Goal: Task Accomplishment & Management: Use online tool/utility

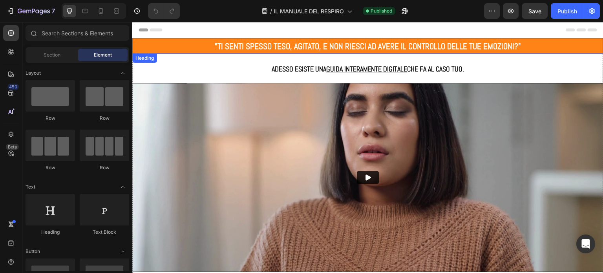
click at [368, 47] on strong "AD AVERE IL CONTROLLO DELLE TUE EMOZIONI?"" at bounding box center [444, 46] width 153 height 11
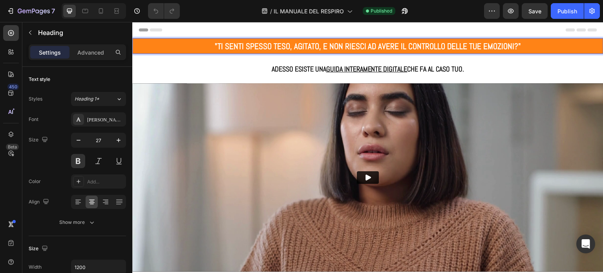
click at [368, 48] on strong "AD AVERE IL CONTROLLO DELLE TUE EMOZIONI?"" at bounding box center [444, 46] width 153 height 11
click at [370, 47] on strong "AD AVERE IL CONTROLLO DELLE TUE EMOZIONI?"" at bounding box center [446, 46] width 153 height 11
click at [366, 47] on span "PI" at bounding box center [367, 46] width 6 height 11
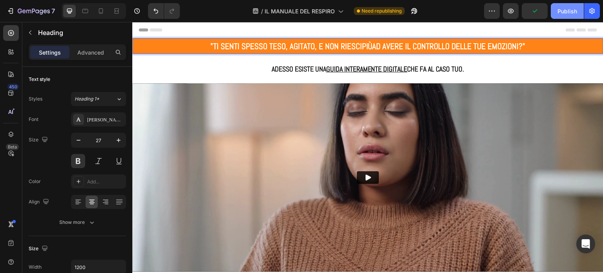
click at [574, 13] on div "Publish" at bounding box center [568, 11] width 20 height 8
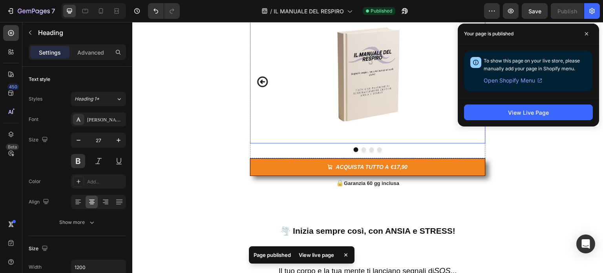
scroll to position [354, 0]
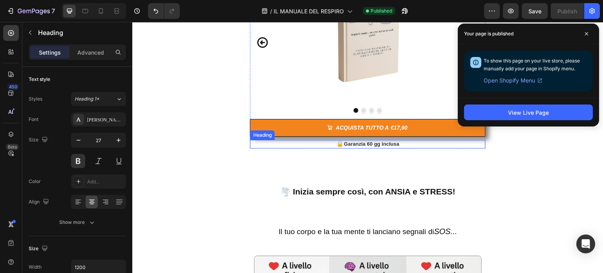
click at [337, 143] on span "🔒" at bounding box center [341, 143] width 8 height 7
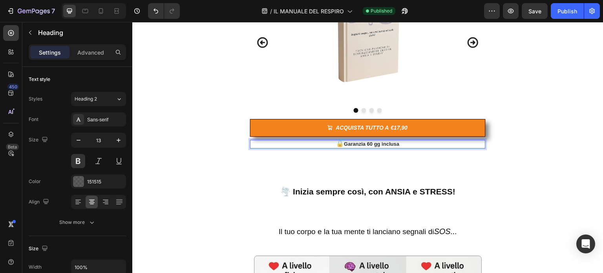
click at [401, 143] on p "🔒 Garanzia 60 gg inclusa" at bounding box center [368, 144] width 234 height 7
click at [414, 143] on span "Garanzia 60 gg inclusa e pagamento in 3 rate" at bounding box center [371, 144] width 109 height 6
click at [401, 143] on span "Garanzia 60 gg inclusa e pagamento in 3 comode rate" at bounding box center [372, 144] width 130 height 6
click at [442, 143] on p "🔒 Garanzia 60 gg inclusa e pagamento in 3 comode rate" at bounding box center [368, 144] width 234 height 7
click at [368, 144] on span "Garanzia 60 gg inclusa e pagamento in 3 comode rate" at bounding box center [372, 144] width 130 height 6
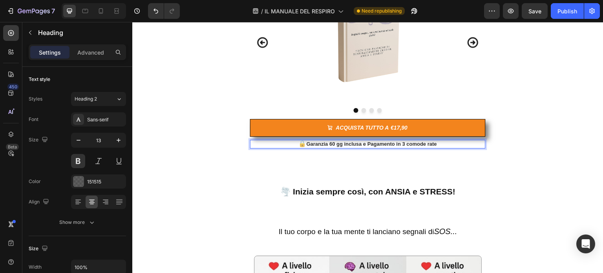
click at [438, 142] on p "🔒 Garanzia 60 gg inclusa e Pagamento in 3 comode rate" at bounding box center [368, 144] width 234 height 7
click at [567, 15] on button "Publish" at bounding box center [567, 11] width 33 height 16
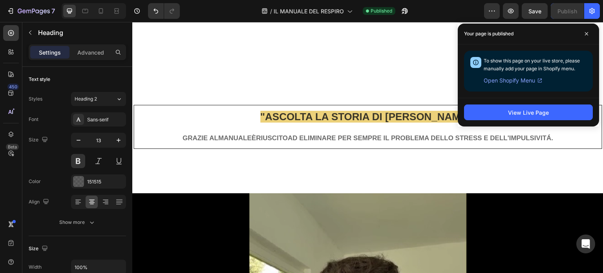
scroll to position [2121, 0]
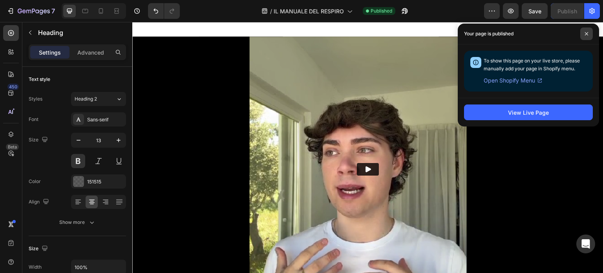
click at [591, 29] on span at bounding box center [587, 33] width 13 height 13
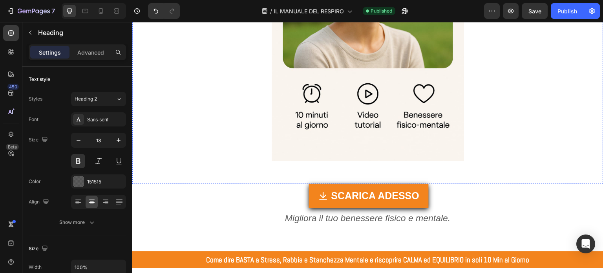
scroll to position [4950, 0]
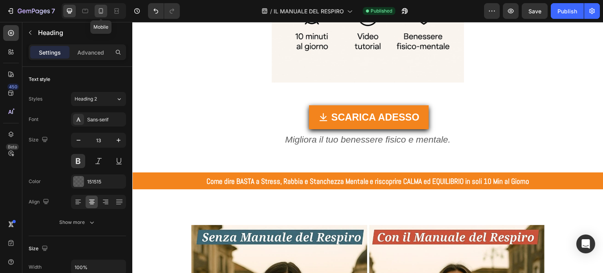
click at [102, 12] on icon at bounding box center [101, 10] width 4 height 5
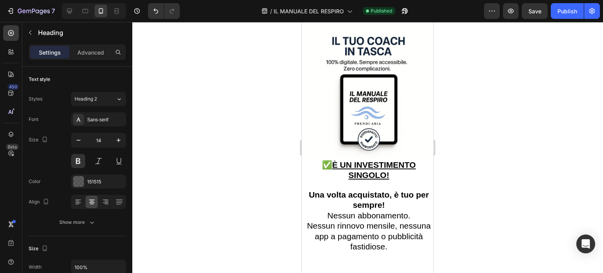
scroll to position [4780, 0]
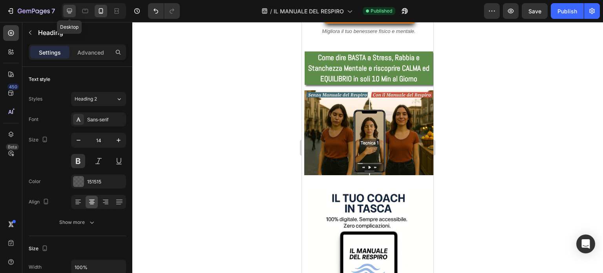
click at [73, 9] on div at bounding box center [69, 11] width 13 height 13
type input "13"
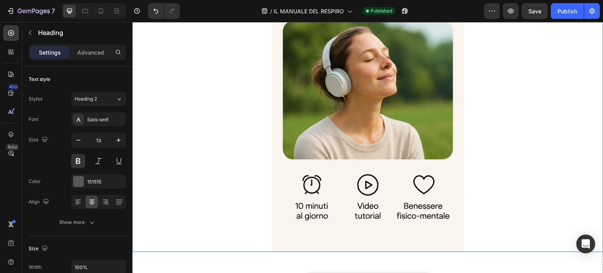
scroll to position [5055, 0]
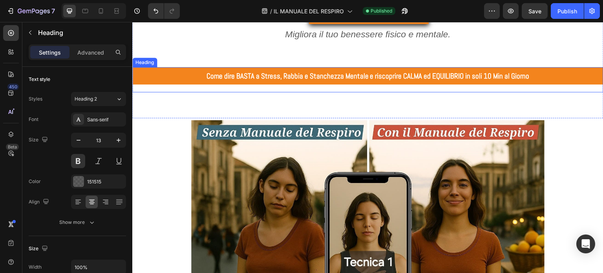
click at [189, 71] on h2 "Come dire BASTA a Stress, Rabbia e Stanchezza Mentale e riscoprire CALMA ed EQU…" at bounding box center [367, 75] width 471 height 17
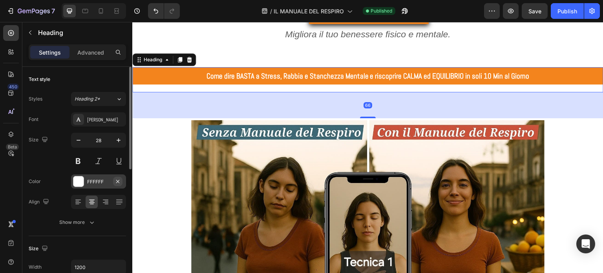
scroll to position [118, 0]
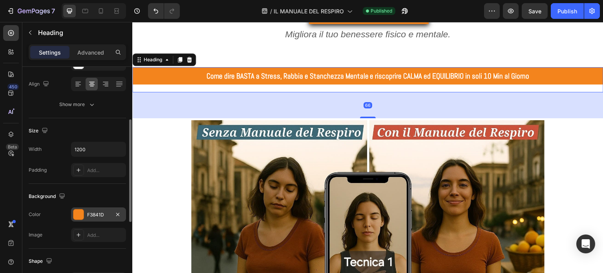
click at [81, 213] on div at bounding box center [78, 214] width 10 height 10
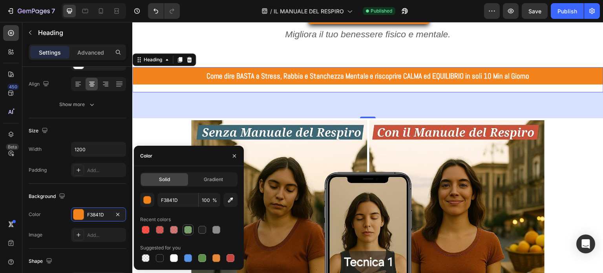
click at [192, 232] on div at bounding box center [188, 230] width 8 height 8
type input "5E8E49"
type input "80"
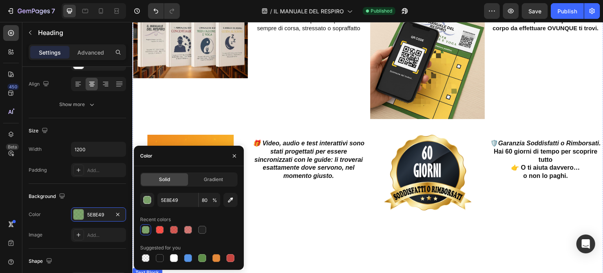
scroll to position [6076, 0]
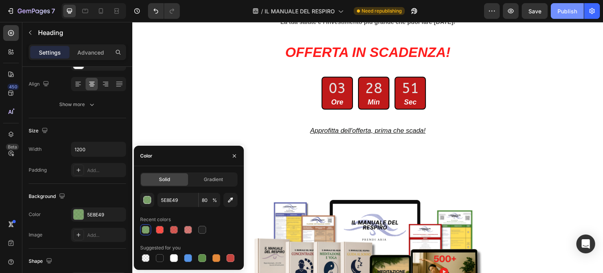
click at [567, 14] on div "Publish" at bounding box center [568, 11] width 20 height 8
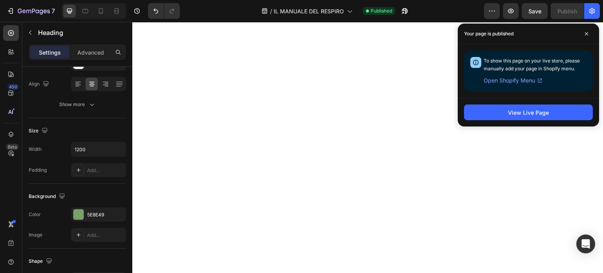
scroll to position [2973, 0]
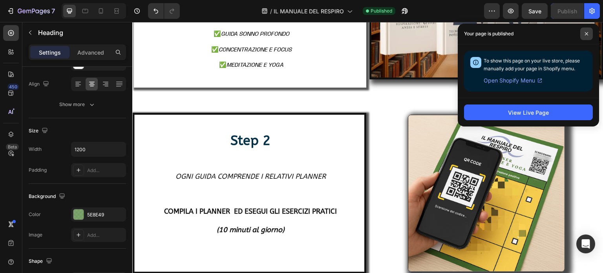
click at [587, 33] on icon at bounding box center [587, 34] width 4 height 4
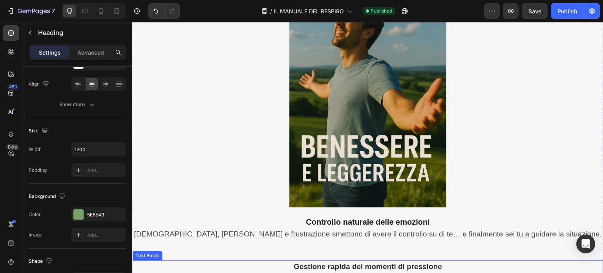
scroll to position [2502, 0]
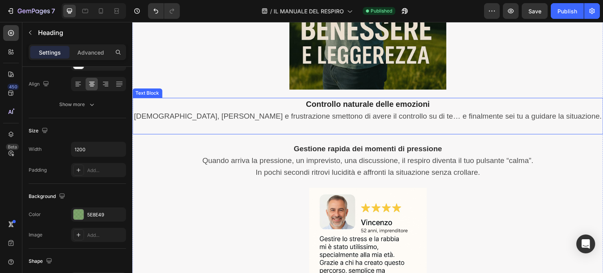
click at [547, 115] on span "Rabbia, ansia e frustrazione smettono di avere il controllo su di te… e finalme…" at bounding box center [368, 116] width 469 height 8
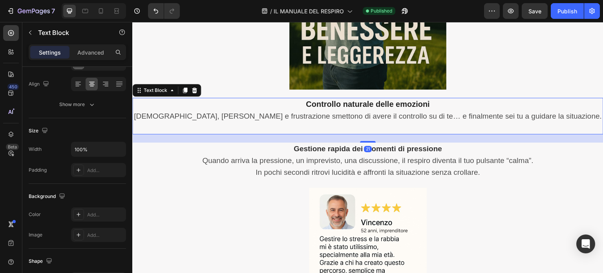
scroll to position [0, 0]
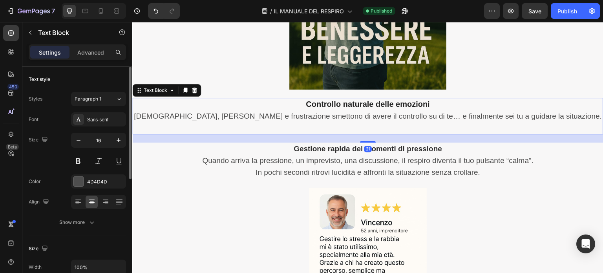
click at [550, 115] on p "Rabbia, ansia e frustrazione smettono di avere il controllo su di te… e finalme…" at bounding box center [368, 117] width 470 height 12
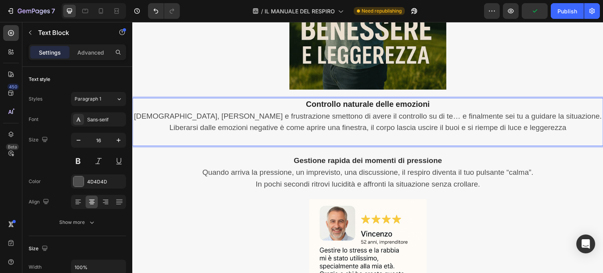
click at [454, 128] on span "Liberarsi dalle emozioni negative è come aprire una finestra, il corpo lascia u…" at bounding box center [368, 127] width 398 height 8
click at [489, 128] on span "Liberarsi dalle emozioni negative è come aprire una finestra, il corpo lascia u…" at bounding box center [368, 127] width 398 height 8
click at [567, 128] on p "Liberarsi dalle emozioni negative è come aprire una finestra, il corpo lascia u…" at bounding box center [368, 128] width 470 height 12
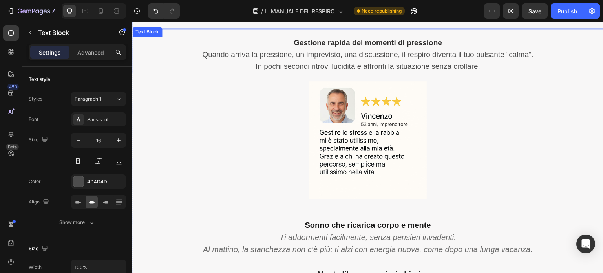
scroll to position [2659, 0]
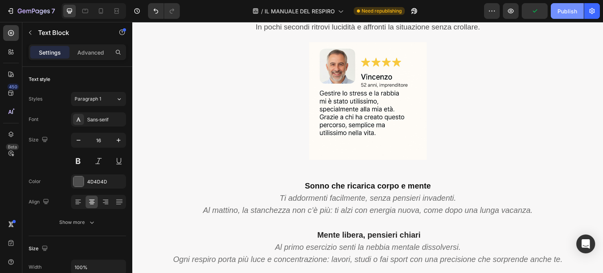
click at [564, 12] on div "Publish" at bounding box center [568, 11] width 20 height 8
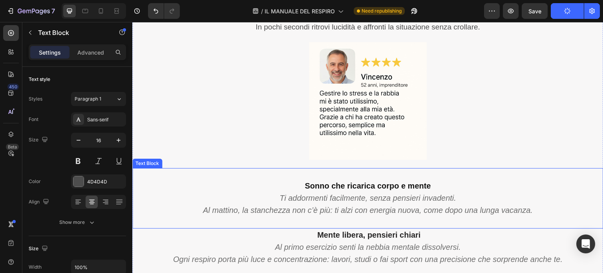
scroll to position [2698, 0]
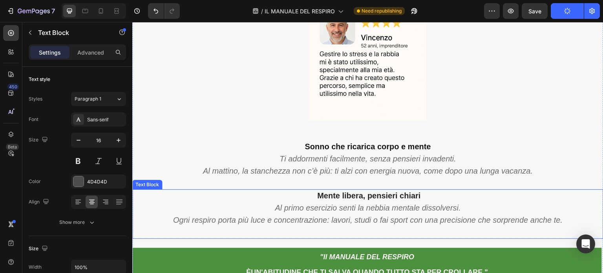
click at [250, 218] on icon "Ogni respiro porta più luce e concentrazione: lavori, studi o fai sport con una…" at bounding box center [368, 220] width 390 height 9
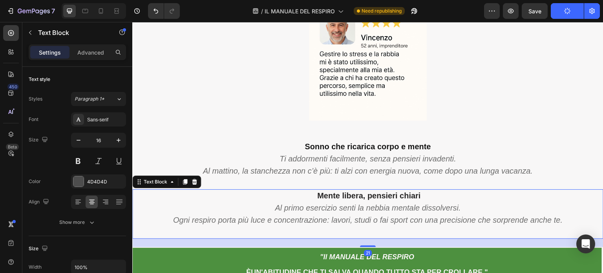
click at [249, 218] on icon "Ogni respiro porta più luce e concentrazione: lavori, studi o fai sport con una…" at bounding box center [368, 220] width 390 height 9
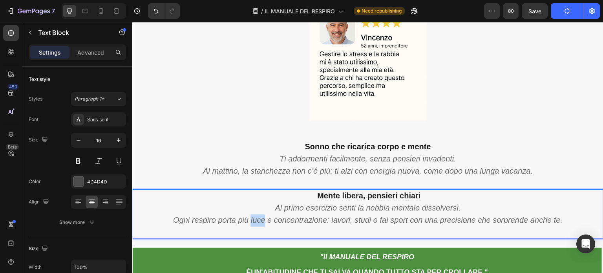
drag, startPoint x: 248, startPoint y: 219, endPoint x: 261, endPoint y: 219, distance: 13.0
click at [261, 219] on icon "Ogni respiro porta più luce e concentrazione: lavori, studi o fai sport con una…" at bounding box center [368, 220] width 390 height 9
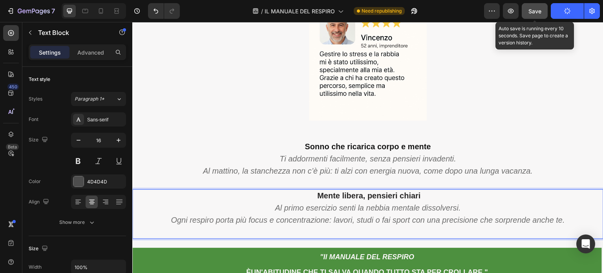
click at [536, 13] on span "Save" at bounding box center [535, 11] width 13 height 7
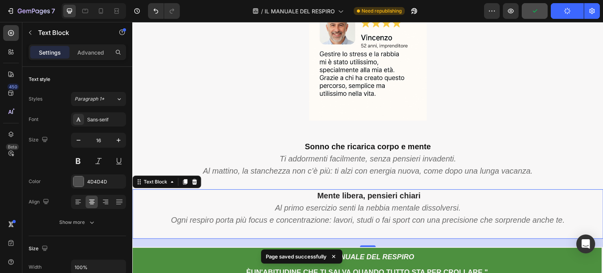
scroll to position [2816, 0]
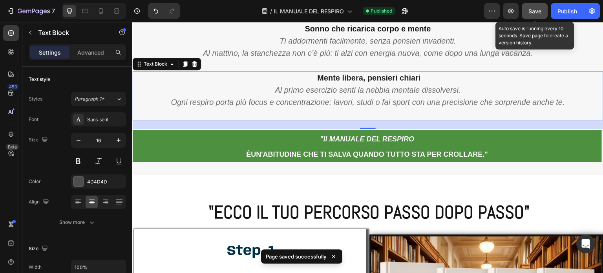
click at [542, 15] on button "Save" at bounding box center [535, 11] width 26 height 16
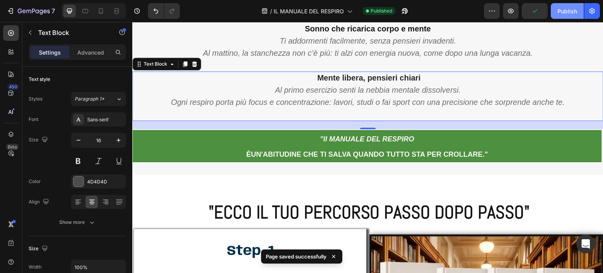
click at [568, 14] on div "Publish" at bounding box center [568, 11] width 20 height 8
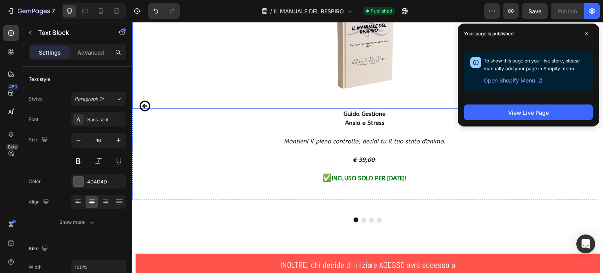
scroll to position [3877, 0]
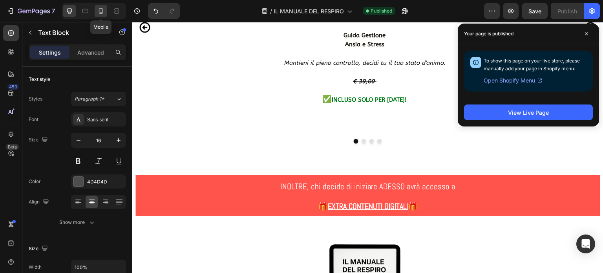
click at [102, 11] on icon at bounding box center [101, 10] width 4 height 5
type input "11"
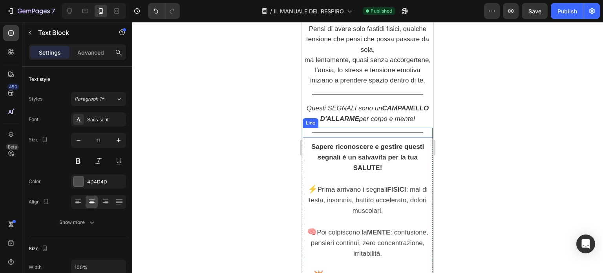
scroll to position [498, 0]
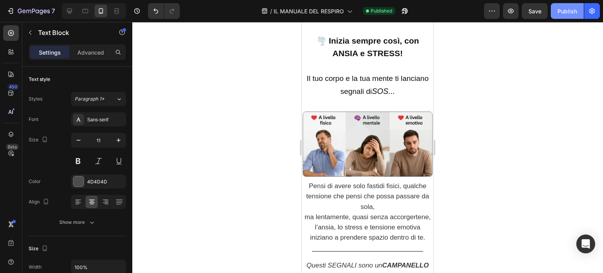
click at [559, 11] on div "Publish" at bounding box center [568, 11] width 20 height 8
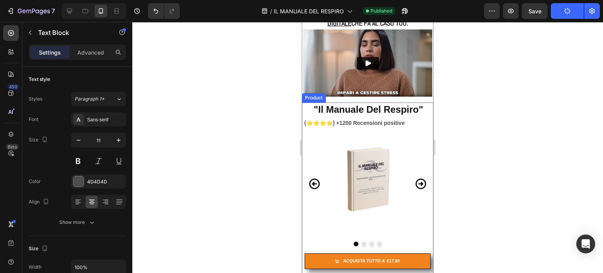
scroll to position [0, 0]
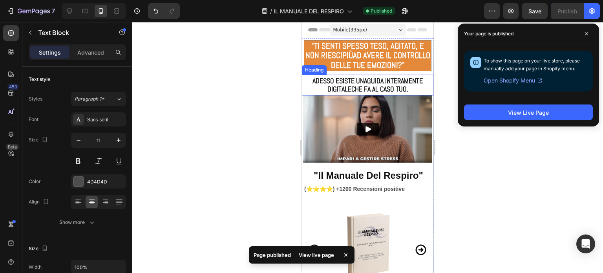
click at [365, 81] on u "GUIDA INTERAMENTE DIGITALE" at bounding box center [376, 84] width 96 height 17
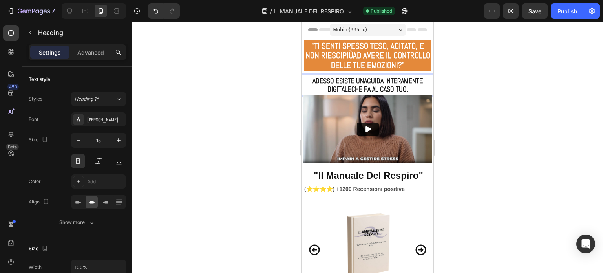
click at [361, 82] on strong "ADESSO ESISTE UNA GUIDA INTERAMENTE DIGITALE CHE FA AL CASO TUO." at bounding box center [368, 84] width 110 height 17
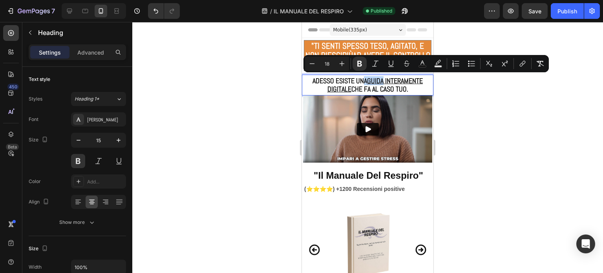
drag, startPoint x: 361, startPoint y: 82, endPoint x: 382, endPoint y: 81, distance: 20.4
click at [382, 81] on strong "ADESSO ESISTE UNA GUIDA INTERAMENTE DIGITALE CHE FA AL CASO TUO." at bounding box center [368, 84] width 110 height 17
drag, startPoint x: 360, startPoint y: 82, endPoint x: 394, endPoint y: 83, distance: 34.6
click at [394, 83] on strong "ADESSO ESISTE UN SISTEMA INTERAMENTE DIGITALE CHE FA AL CASO TUO." at bounding box center [368, 84] width 114 height 17
click at [387, 62] on button "Underline" at bounding box center [391, 64] width 14 height 14
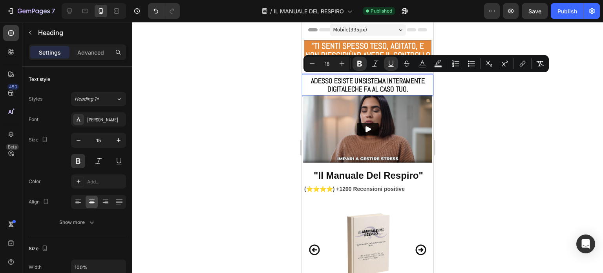
click at [484, 103] on div at bounding box center [367, 147] width 471 height 251
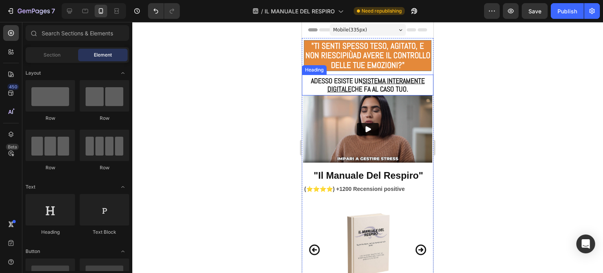
click at [385, 80] on u "SISTEMA INTERAMENTE DIGITALE" at bounding box center [376, 84] width 97 height 17
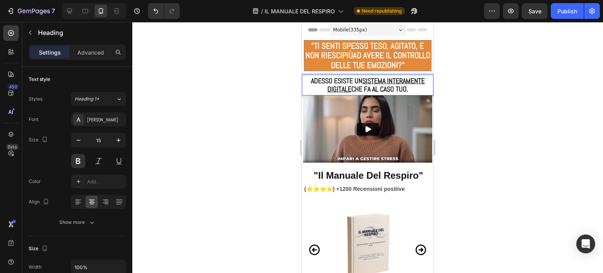
click at [385, 80] on u "SISTEMA INTERAMENTE DIGITALE" at bounding box center [376, 84] width 97 height 17
click at [383, 81] on u "SISTEMA INTERAMENTE DIGITALE" at bounding box center [376, 84] width 97 height 17
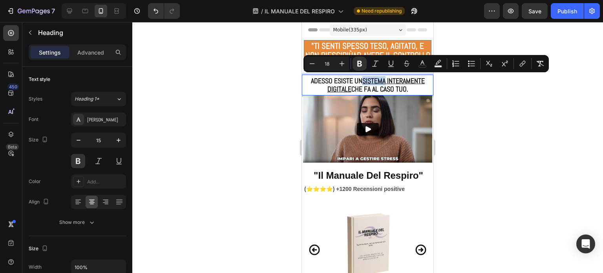
drag, startPoint x: 383, startPoint y: 81, endPoint x: 359, endPoint y: 81, distance: 23.6
click at [359, 81] on strong "ADESSO ESISTE UN SISTEMA INTERAMENTE DIGITALE CHE FA AL CASO TUO." at bounding box center [368, 84] width 114 height 17
drag, startPoint x: 366, startPoint y: 82, endPoint x: 383, endPoint y: 83, distance: 16.5
click at [383, 83] on strong "ADESSO ESISTE UNA GUIDA INTERAMENTE DIGITALE CHE FA AL CASO TUO." at bounding box center [368, 84] width 110 height 17
click at [396, 62] on button "Underline" at bounding box center [391, 64] width 14 height 14
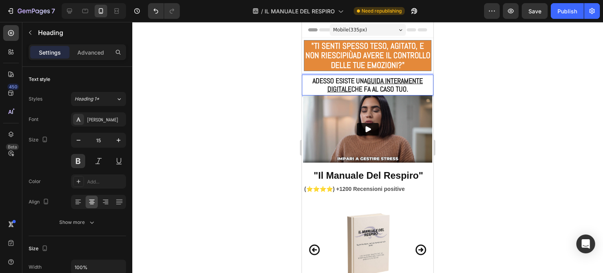
click at [406, 89] on p "ADESSO ESISTE UNA GUIDA INTERAMENTE DIGITALE CHE FA AL CASO TUO." at bounding box center [367, 85] width 127 height 16
click at [556, 9] on button "Publish" at bounding box center [567, 11] width 33 height 16
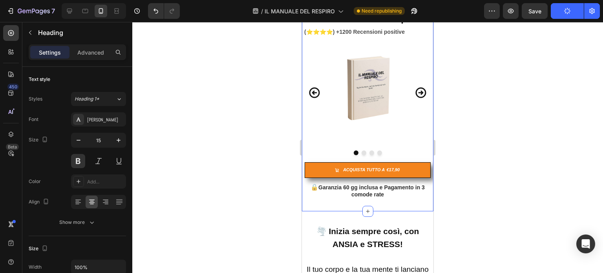
scroll to position [236, 0]
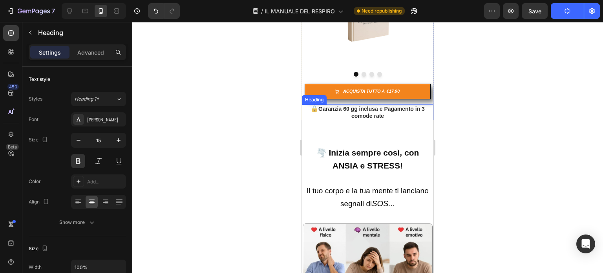
click at [386, 111] on h2 "🔒 Garanzia 60 gg inclusa e Pagamento in 3 comode rate" at bounding box center [367, 112] width 129 height 16
click at [385, 116] on h2 "🔒 Garanzia 60 gg inclusa e Pagamento in 3 comode rate" at bounding box center [367, 112] width 129 height 16
click at [379, 106] on span "Garanzia 60 gg inclusa e Pagamento in 3 comode rate" at bounding box center [372, 112] width 106 height 13
click at [382, 114] on p "🔒 Garanzia 60 gg inclusa e Pagamento in 3 comode rate" at bounding box center [368, 112] width 128 height 14
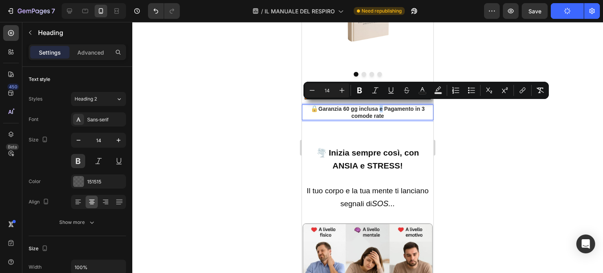
click at [378, 107] on span "Garanzia 60 gg inclusa e Pagamento in 3 comode rate" at bounding box center [372, 112] width 106 height 13
click at [381, 106] on span "Garanzia 60 gg inclusa e Pagamento in 3 comode rate" at bounding box center [372, 112] width 106 height 13
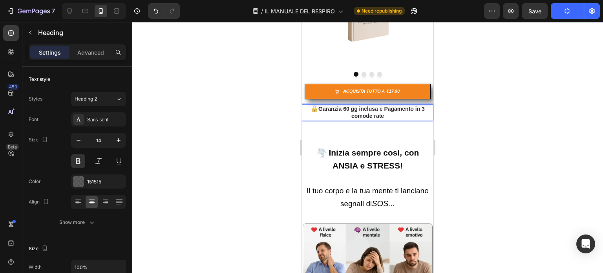
click at [381, 106] on span "Garanzia 60 gg inclusa e Pagamento in 3 comode rate" at bounding box center [372, 112] width 106 height 13
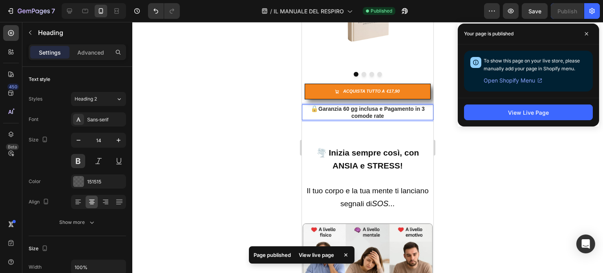
click at [357, 106] on span "Garanzia 60 gg inclusa e Pagamento in 3 comode rate" at bounding box center [372, 112] width 106 height 13
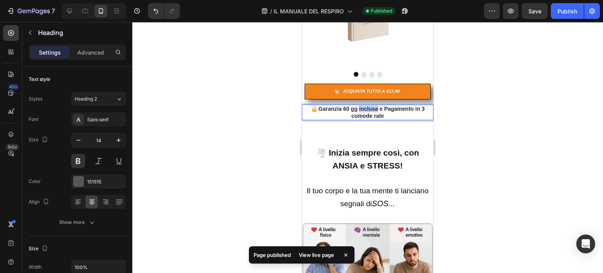
drag, startPoint x: 357, startPoint y: 106, endPoint x: 375, endPoint y: 106, distance: 18.5
click at [375, 106] on span "Garanzia 60 gg inclusa e Pagamento in 3 comode rate" at bounding box center [372, 112] width 106 height 13
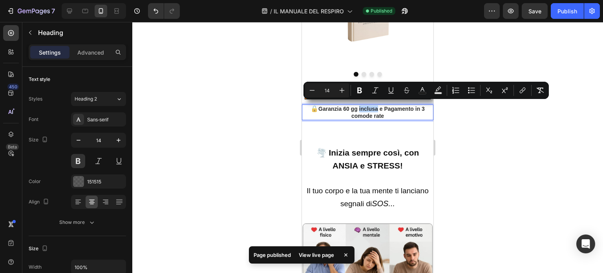
copy span "inclusa"
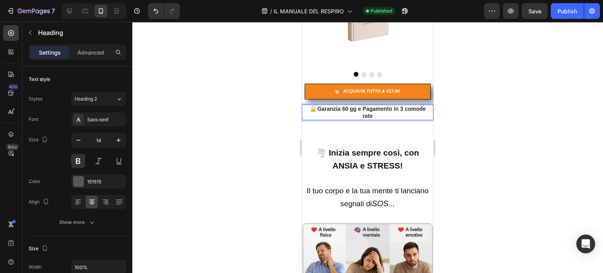
click at [365, 106] on span "Garanzia 60 gg e Pagamento in 3 comode rate" at bounding box center [371, 112] width 108 height 13
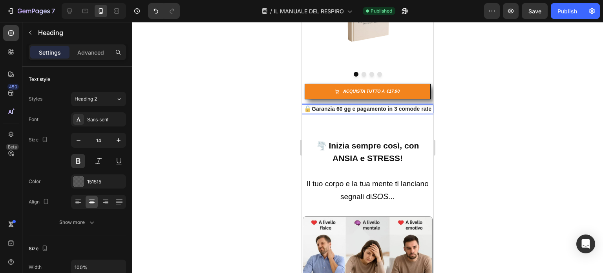
click at [372, 111] on p "🔒 Garanzia 60 gg e pagamento in 3 comode rate" at bounding box center [368, 108] width 128 height 7
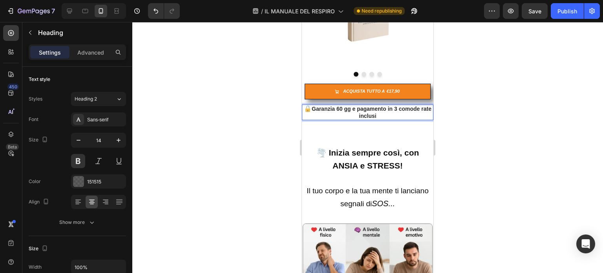
click at [363, 106] on span "Garanzia 60 gg e pagamento in 3 comode rate inclusi" at bounding box center [372, 112] width 120 height 13
click at [389, 112] on p "🔒 Garanzia 60 gg e Pagamento in 3 comode rate inclusi" at bounding box center [368, 112] width 128 height 14
click at [570, 11] on div "Publish" at bounding box center [568, 11] width 20 height 8
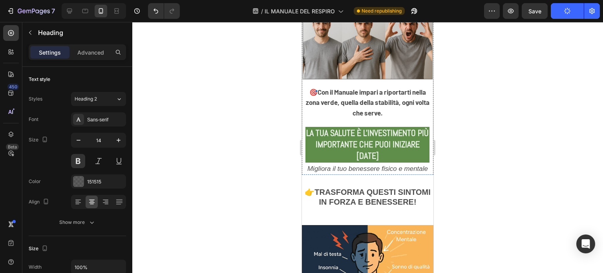
scroll to position [1139, 0]
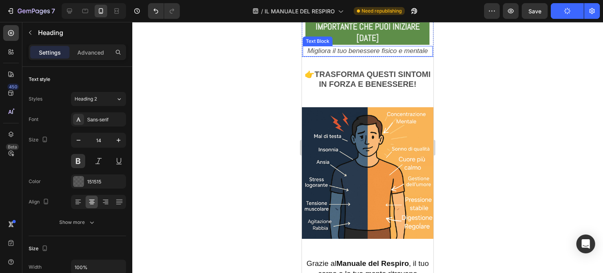
click at [362, 55] on icon "Migliora il tuo benessere fisico e mentale" at bounding box center [368, 50] width 121 height 7
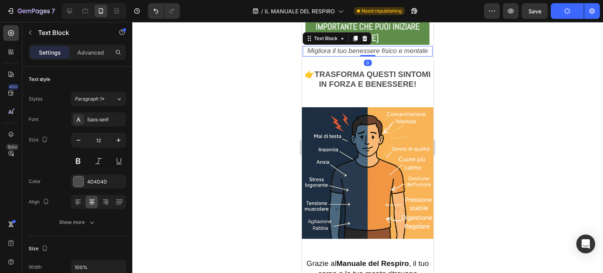
scroll to position [1061, 0]
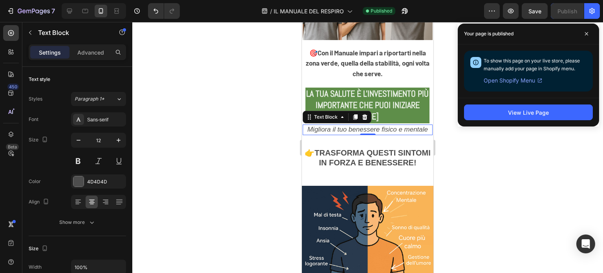
click at [355, 133] on icon "Migliora il tuo benessere fisico e mentale" at bounding box center [368, 129] width 121 height 7
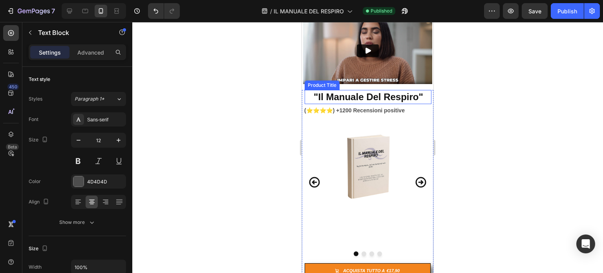
scroll to position [0, 0]
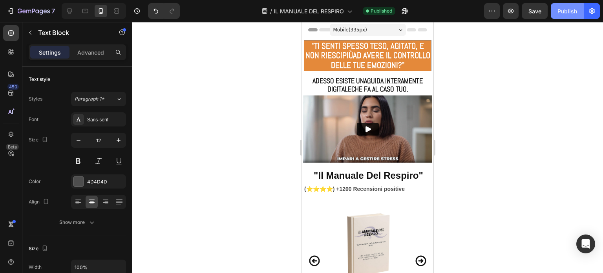
click at [563, 12] on div "Publish" at bounding box center [568, 11] width 20 height 8
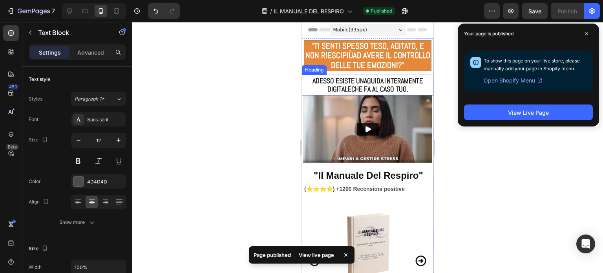
click at [382, 81] on u "GUIDA INTERAMENTE DIGITALE" at bounding box center [376, 84] width 96 height 17
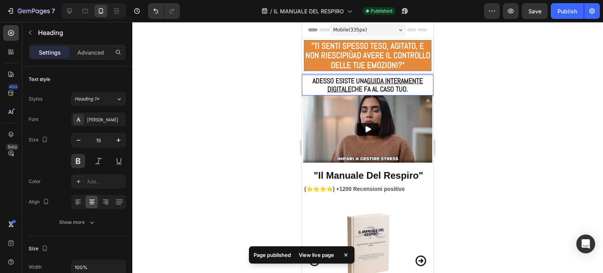
click at [382, 81] on u "GUIDA INTERAMENTE DIGITALE" at bounding box center [376, 84] width 96 height 17
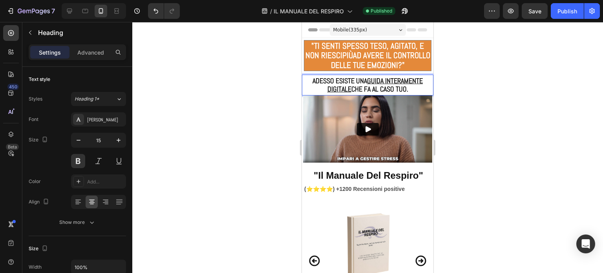
click at [382, 82] on u "GUIDA INTERAMENTE DIGITALE" at bounding box center [376, 84] width 96 height 17
click at [365, 83] on strong "ADESSO ESISTE UNA GUIDA INTERAMENTE DIGITALE CHE FA AL CASO TUO." at bounding box center [368, 84] width 110 height 17
click at [365, 82] on strong "ADESSO ESISTE UNA GUIDA INTERAMENTE DIGITALE CHE FA AL CASO TUO." at bounding box center [368, 84] width 110 height 17
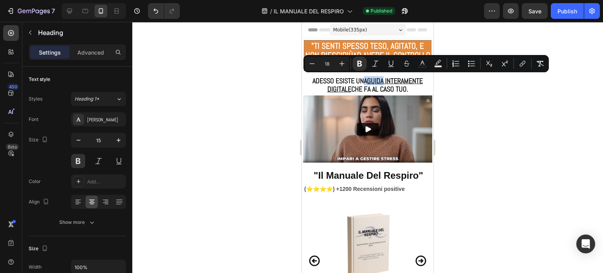
drag, startPoint x: 361, startPoint y: 82, endPoint x: 381, endPoint y: 83, distance: 20.4
click at [381, 83] on strong "ADESSO ESISTE UNA GUIDA INTERAMENTE DIGITALE CHE FA AL CASO TUO." at bounding box center [368, 84] width 110 height 17
click at [381, 83] on u "GUIDA INTERAMENTE DIGITALE" at bounding box center [376, 84] width 96 height 17
drag, startPoint x: 381, startPoint y: 83, endPoint x: 367, endPoint y: 83, distance: 14.5
click at [367, 83] on u "GUIDA INTERAMENTE DIGITALE" at bounding box center [376, 84] width 96 height 17
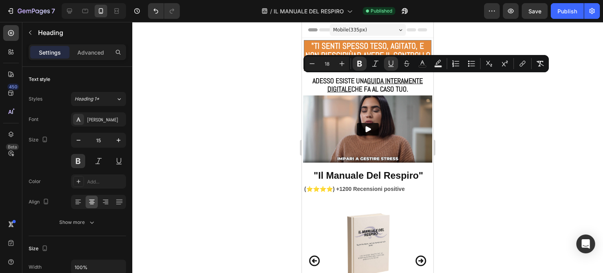
click at [411, 90] on p "ADESSO ESISTE UNA GUIDA INTERAMENTE DIGITALE CHE FA AL CASO TUO." at bounding box center [367, 85] width 127 height 16
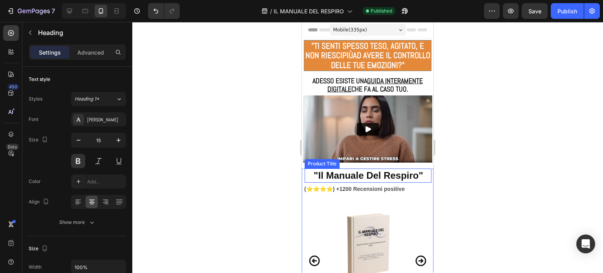
scroll to position [79, 0]
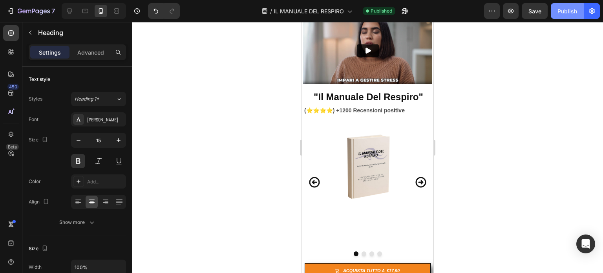
click at [566, 14] on div "Publish" at bounding box center [568, 11] width 20 height 8
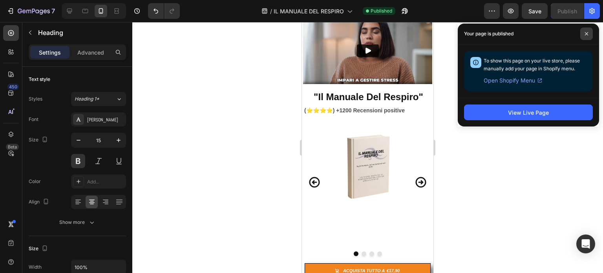
click at [588, 37] on span at bounding box center [587, 33] width 13 height 13
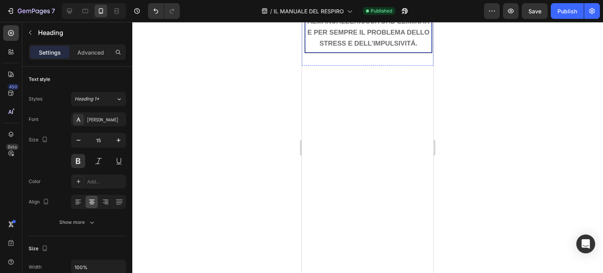
scroll to position [1611, 0]
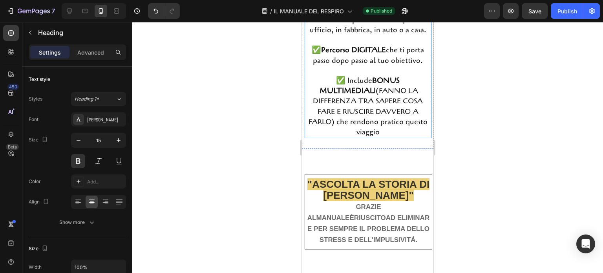
click at [350, 53] on strong "Percorso DIGITALE" at bounding box center [353, 50] width 65 height 10
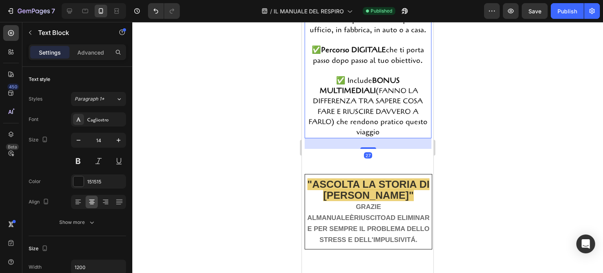
click at [346, 53] on strong "Percorso DIGITALE" at bounding box center [353, 50] width 65 height 10
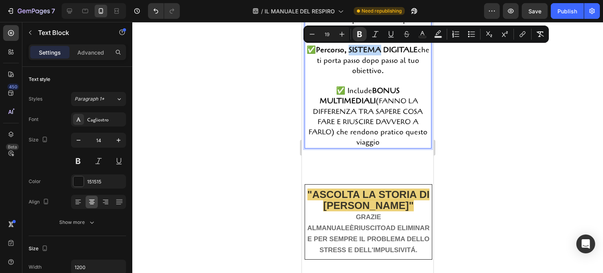
drag, startPoint x: 384, startPoint y: 53, endPoint x: 354, endPoint y: 53, distance: 30.6
click at [354, 53] on strong "Percorso, SISTEMA DIGITALE" at bounding box center [367, 50] width 102 height 10
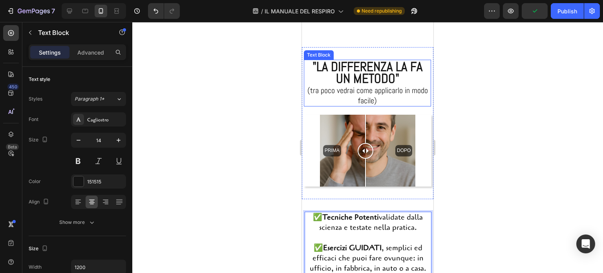
scroll to position [1522, 0]
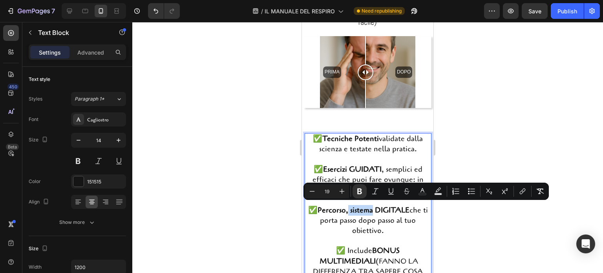
drag, startPoint x: 374, startPoint y: 210, endPoint x: 348, endPoint y: 213, distance: 25.3
click at [348, 213] on strong "Percorso, sistema DIGITALE" at bounding box center [364, 210] width 92 height 10
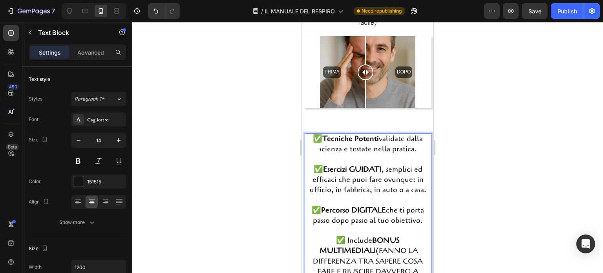
click at [376, 135] on span "✅ Tecniche Potenti validate dalla scienza e testate nella pratica." at bounding box center [368, 144] width 110 height 20
click at [379, 137] on span "✅ Tecniche Potenti validate dalla scienza e testate nella pratica." at bounding box center [368, 144] width 110 height 20
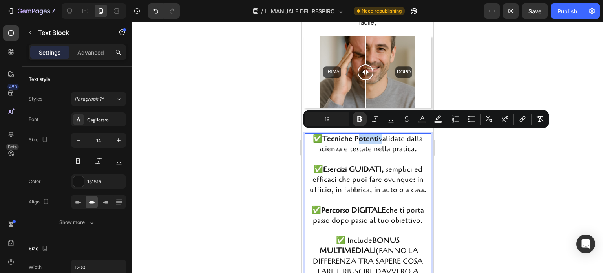
drag, startPoint x: 354, startPoint y: 137, endPoint x: 377, endPoint y: 137, distance: 22.8
click at [377, 137] on span "✅ Tecniche Potenti validate dalla scienza e testate nella pratica." at bounding box center [368, 144] width 110 height 20
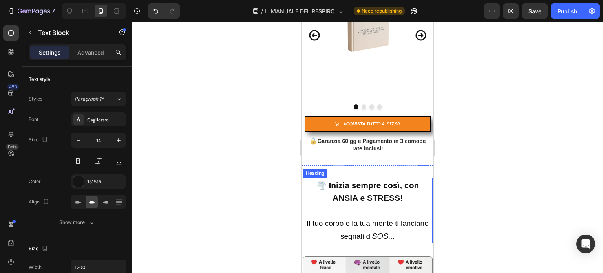
scroll to position [0, 0]
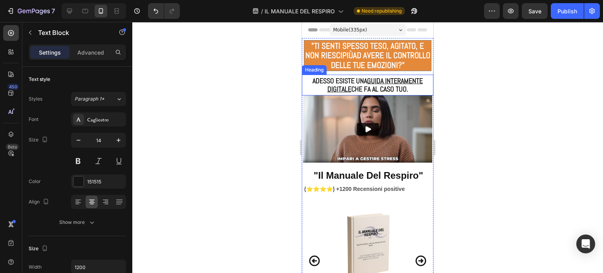
click at [359, 82] on strong "ADESSO ESISTE UNA GUIDA INTERAMENTE DIGITALE CHE FA AL CASO TUO." at bounding box center [368, 84] width 110 height 17
click at [363, 81] on strong "ADESSO ESISTE UNA GUIDA INTERAMENTE DIGITALE CHE FA AL CASO TUO." at bounding box center [368, 84] width 110 height 17
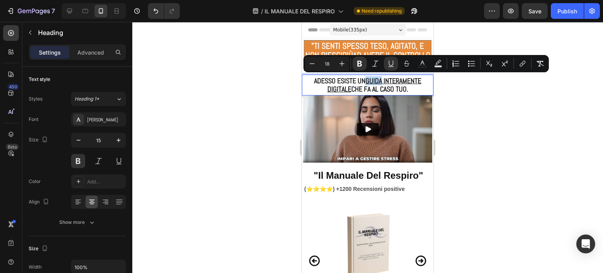
drag, startPoint x: 380, startPoint y: 81, endPoint x: 365, endPoint y: 81, distance: 15.7
click at [365, 81] on u "GUIDA INTERAMENTE DIGITALE" at bounding box center [375, 84] width 94 height 17
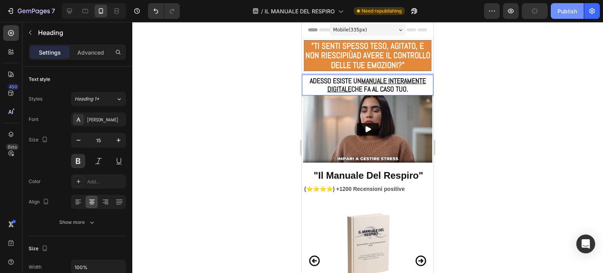
click at [567, 12] on div "Publish" at bounding box center [568, 11] width 20 height 8
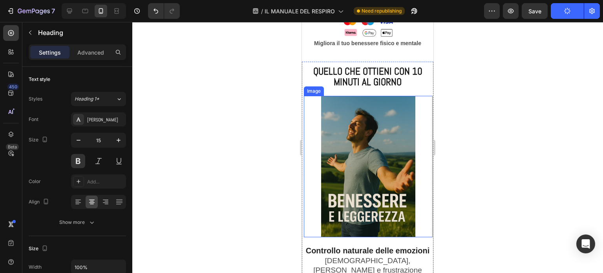
scroll to position [2239, 0]
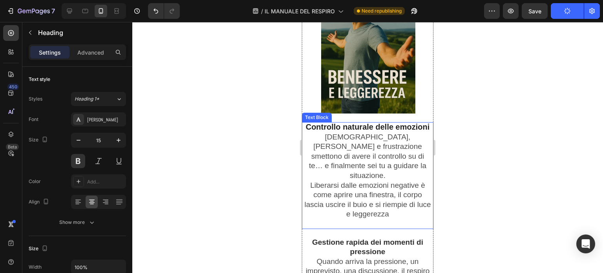
click at [390, 130] on strong "Controllo naturale delle emozioni" at bounding box center [368, 127] width 124 height 9
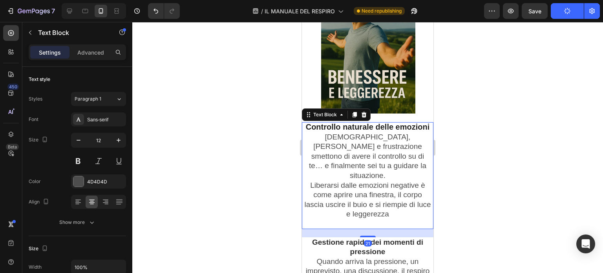
click at [389, 130] on strong "Controllo naturale delle emozioni" at bounding box center [368, 127] width 124 height 9
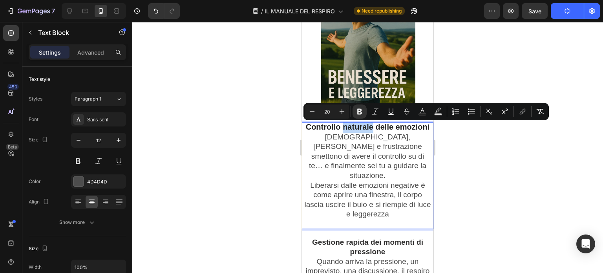
drag, startPoint x: 389, startPoint y: 130, endPoint x: 358, endPoint y: 130, distance: 31.0
click at [358, 130] on strong "Controllo naturale delle emozioni" at bounding box center [368, 127] width 124 height 9
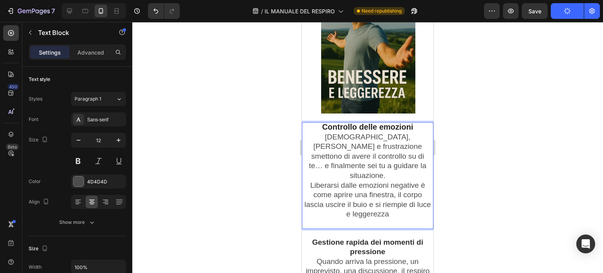
click at [381, 129] on strong "Controllo delle emozioni" at bounding box center [367, 127] width 91 height 9
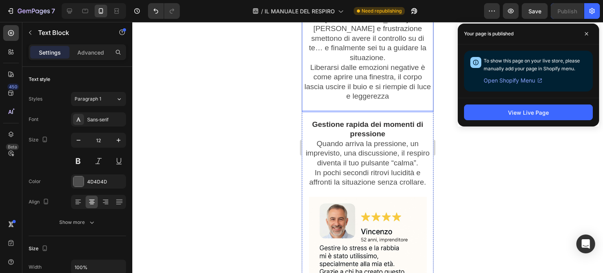
scroll to position [2514, 0]
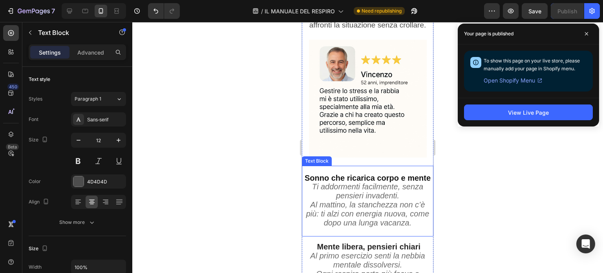
click at [343, 174] on strong "Sonno che ricarica corpo e mente" at bounding box center [368, 178] width 126 height 9
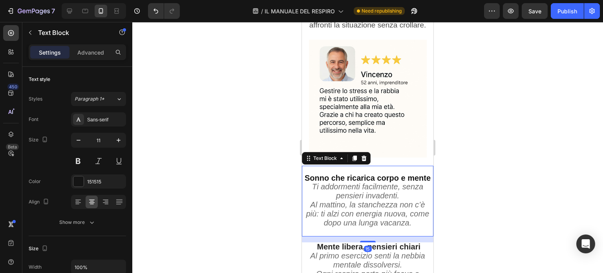
click at [342, 174] on strong "Sonno che ricarica corpo e mente" at bounding box center [368, 178] width 126 height 9
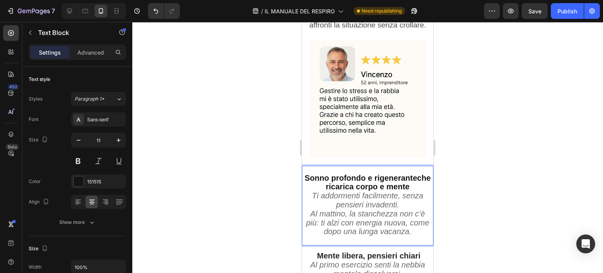
click at [350, 186] on strong "Sonno profondo e rigeneranteche ricarica corpo e mente" at bounding box center [368, 183] width 126 height 18
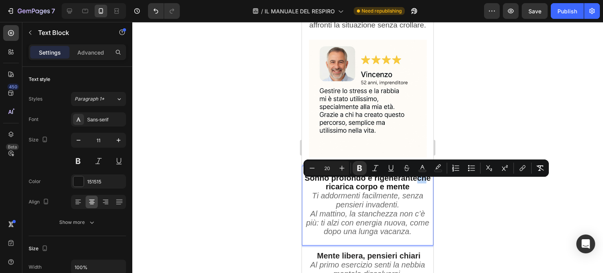
click at [351, 186] on strong "Sonno profondo e rigeneranteche ricarica corpo e mente" at bounding box center [368, 183] width 126 height 18
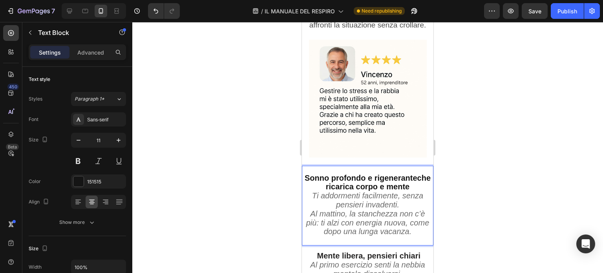
click at [351, 186] on strong "Sonno profondo e rigeneranteche ricarica corpo e mente" at bounding box center [368, 183] width 126 height 18
click at [335, 174] on strong "Sonno profondo e rigenerante, che ricarica corpo e mente" at bounding box center [367, 183] width 115 height 18
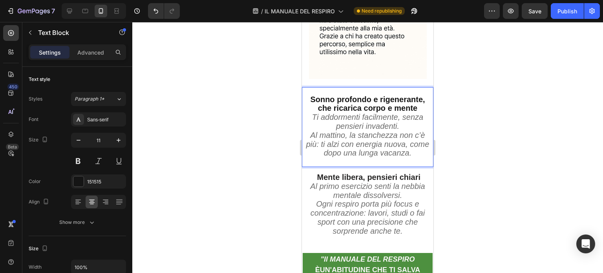
scroll to position [2711, 0]
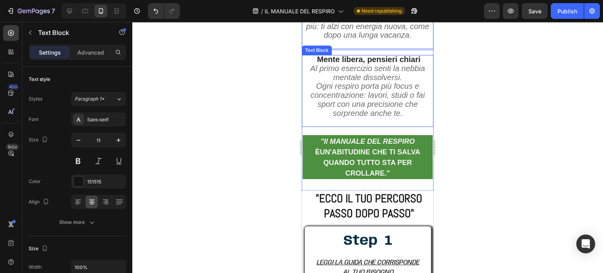
click at [401, 60] on strong "Mente libera, pensieri chiari" at bounding box center [368, 59] width 103 height 9
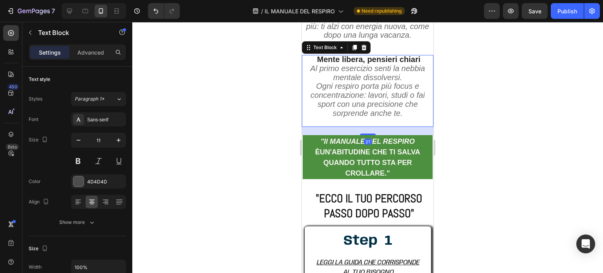
click at [401, 60] on strong "Mente libera, pensieri chiari" at bounding box center [368, 59] width 103 height 9
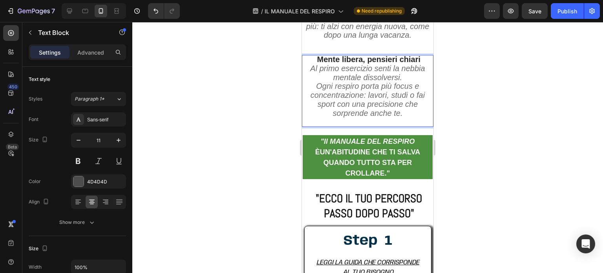
click at [394, 60] on strong "Mente libera, pensieri chiari" at bounding box center [368, 59] width 103 height 9
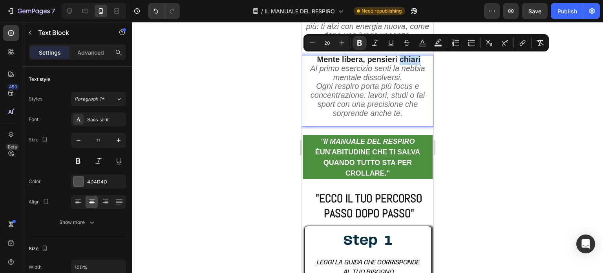
drag, startPoint x: 396, startPoint y: 60, endPoint x: 419, endPoint y: 62, distance: 23.2
click at [419, 62] on p "Mente libera, pensieri chiari Al primo esercizio senti la nebbia mentale dissol…" at bounding box center [367, 69] width 127 height 27
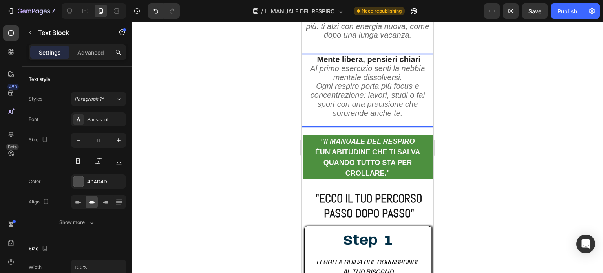
click at [357, 88] on icon "Ogni respiro porta più focus e concentrazione: lavori, studi o fai sport con un…" at bounding box center [368, 99] width 114 height 35
drag, startPoint x: 356, startPoint y: 88, endPoint x: 333, endPoint y: 88, distance: 23.6
click at [333, 88] on icon "Ogni respiro porta più focus e concentrazione: lavori, studi o fai sport con un…" at bounding box center [368, 99] width 114 height 35
click at [360, 88] on icon "Ogni tecnica porta più focus e concentrazione: lavori, studi o fai sport con un…" at bounding box center [368, 99] width 114 height 35
click at [400, 59] on strong "Mente libera, pensieri chiari" at bounding box center [368, 59] width 103 height 9
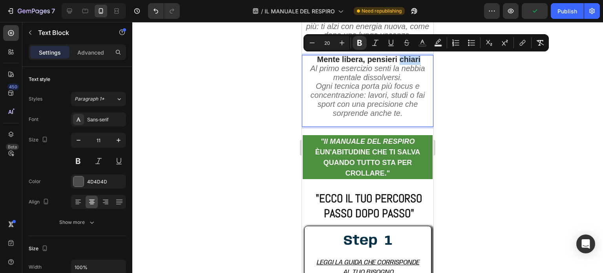
drag, startPoint x: 398, startPoint y: 59, endPoint x: 418, endPoint y: 61, distance: 20.5
click at [418, 61] on p "Mente libera, pensieri chiari Al primo esercizio senti la nebbia mentale dissol…" at bounding box center [367, 69] width 127 height 27
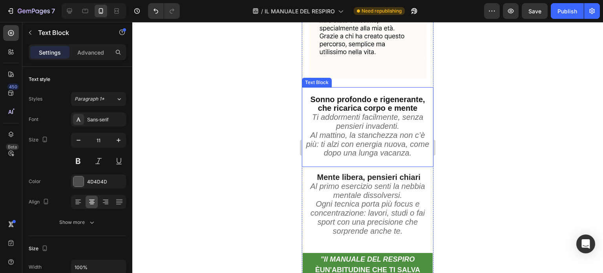
scroll to position [2632, 0]
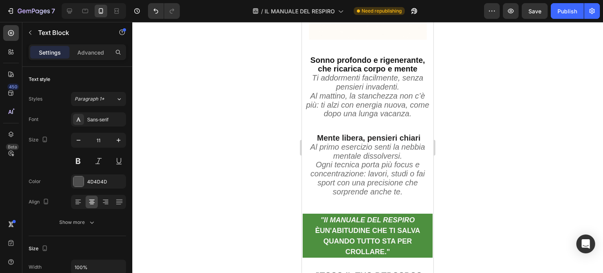
click at [398, 141] on strong "Mente libera, pensieri chiari" at bounding box center [368, 138] width 103 height 9
drag, startPoint x: 399, startPoint y: 139, endPoint x: 417, endPoint y: 139, distance: 17.7
click at [413, 139] on strong "Mente libera, pensieri chiari" at bounding box center [368, 138] width 103 height 9
click at [423, 139] on p "Mente libera, pensieri chiari Al primo esercizio senti la nebbia mentale dissol…" at bounding box center [367, 147] width 127 height 27
drag, startPoint x: 418, startPoint y: 139, endPoint x: 398, endPoint y: 139, distance: 20.4
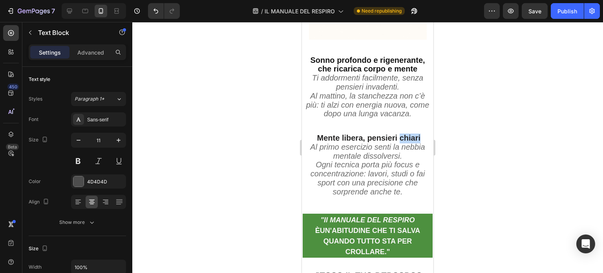
click at [398, 139] on p "Mente libera, pensieri chiari Al primo esercizio senti la nebbia mentale dissol…" at bounding box center [367, 147] width 127 height 27
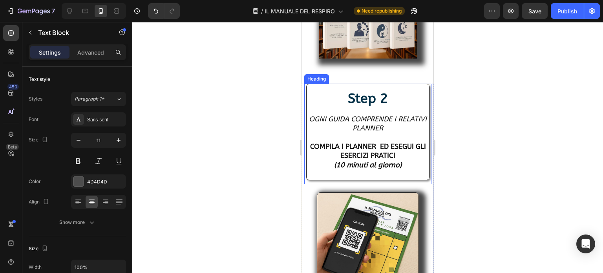
scroll to position [3103, 0]
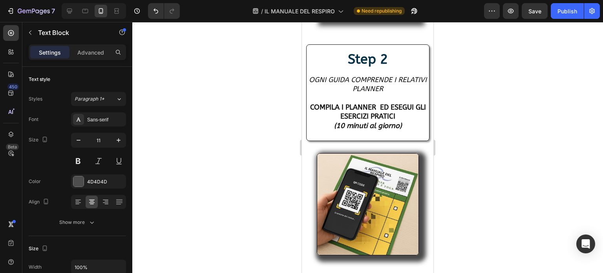
click at [564, 3] on div "7 / IL MANUALE DEL RESPIRO Need republishing Preview Save Publish" at bounding box center [301, 11] width 603 height 22
click at [564, 10] on div "Publish" at bounding box center [568, 11] width 20 height 8
